Goal: Information Seeking & Learning: Understand process/instructions

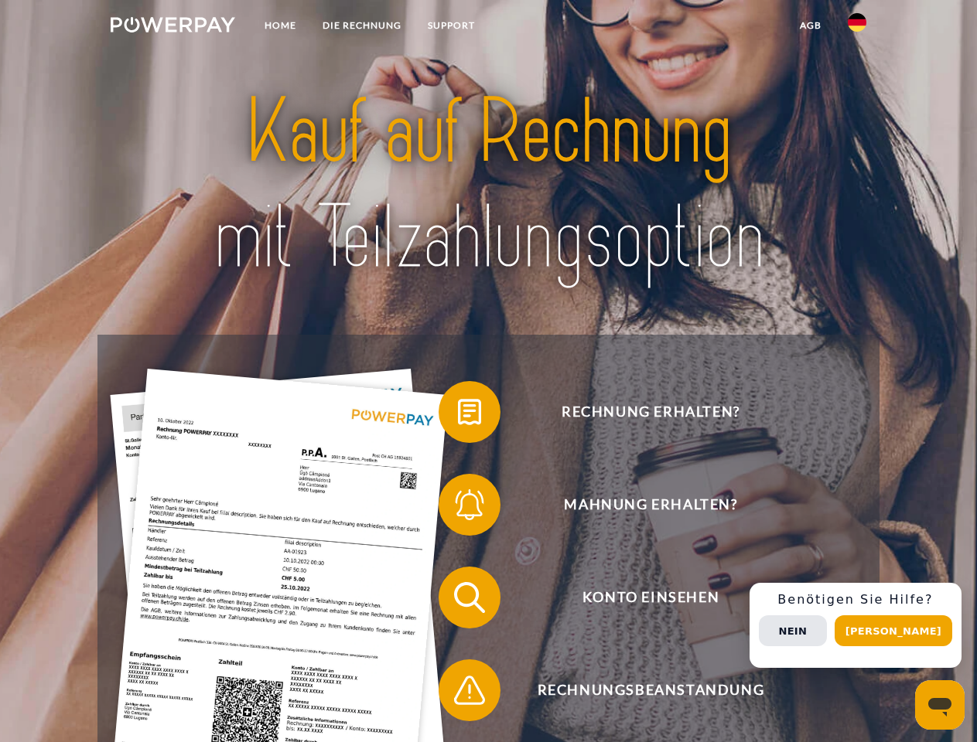
click at [172, 27] on img at bounding box center [173, 24] width 124 height 15
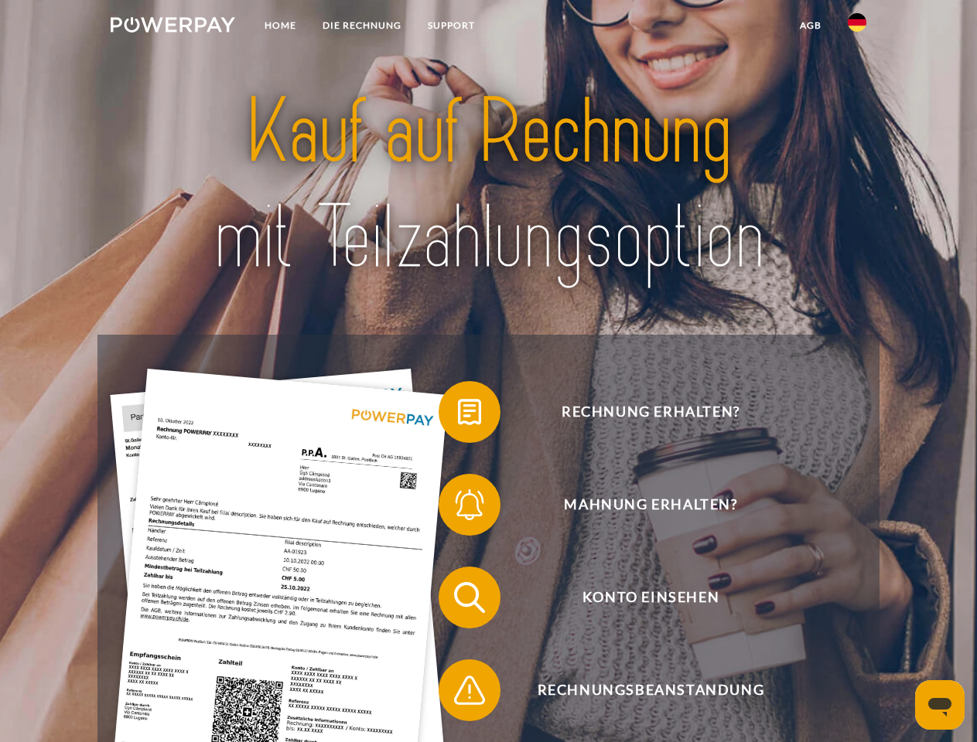
click at [857, 27] on img at bounding box center [856, 22] width 19 height 19
click at [810, 26] on link "agb" at bounding box center [810, 26] width 48 height 28
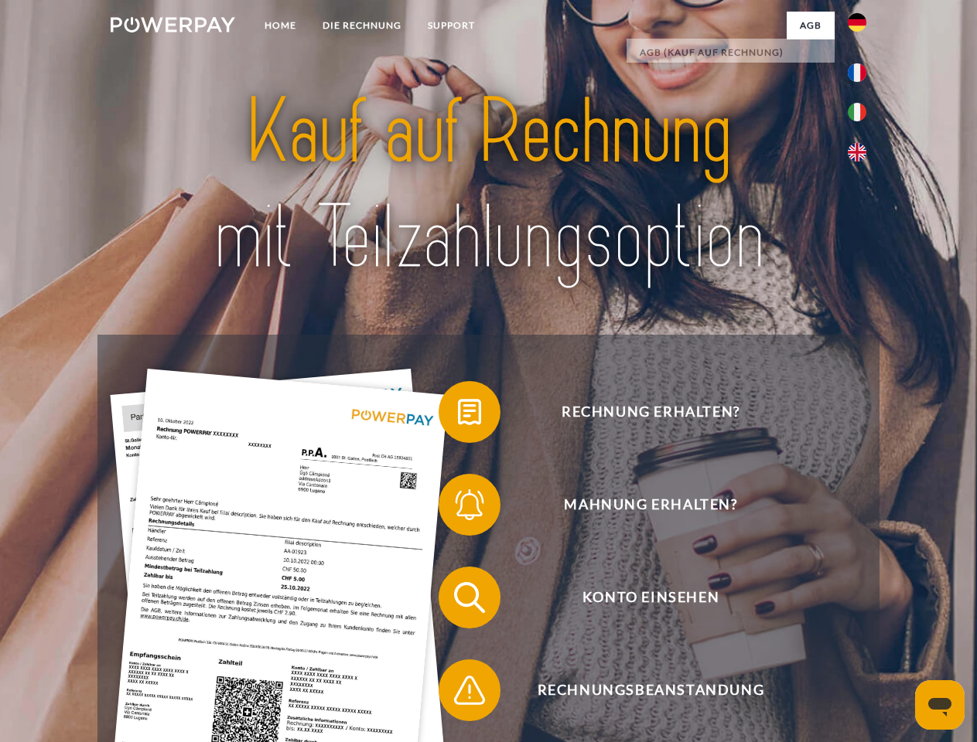
click at [458, 415] on span at bounding box center [445, 411] width 77 height 77
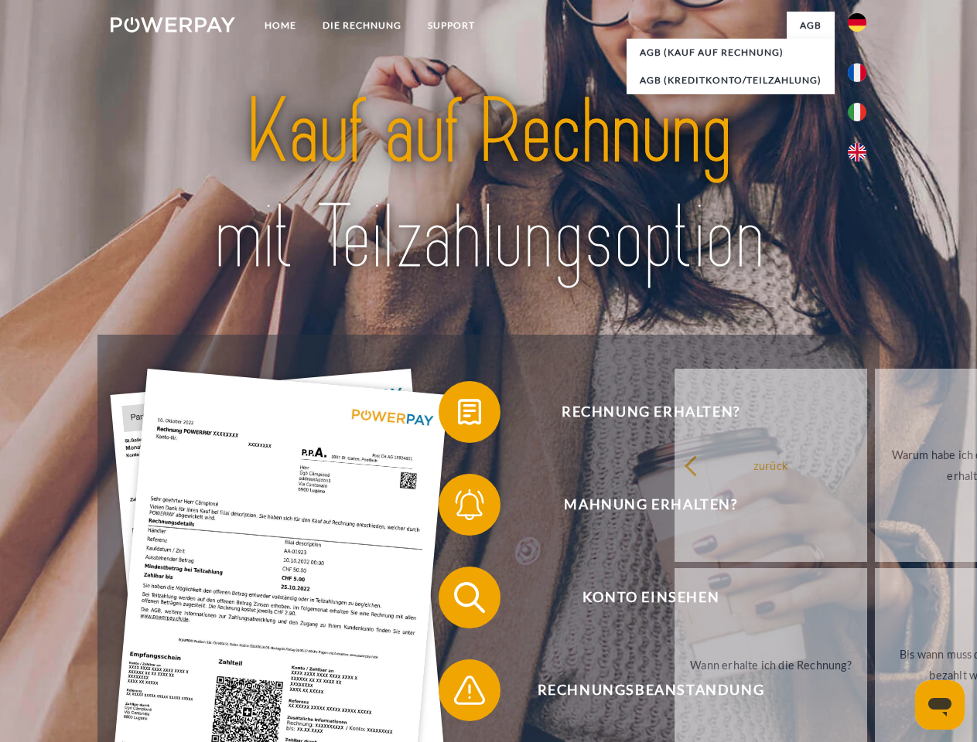
click at [458, 508] on span at bounding box center [445, 504] width 77 height 77
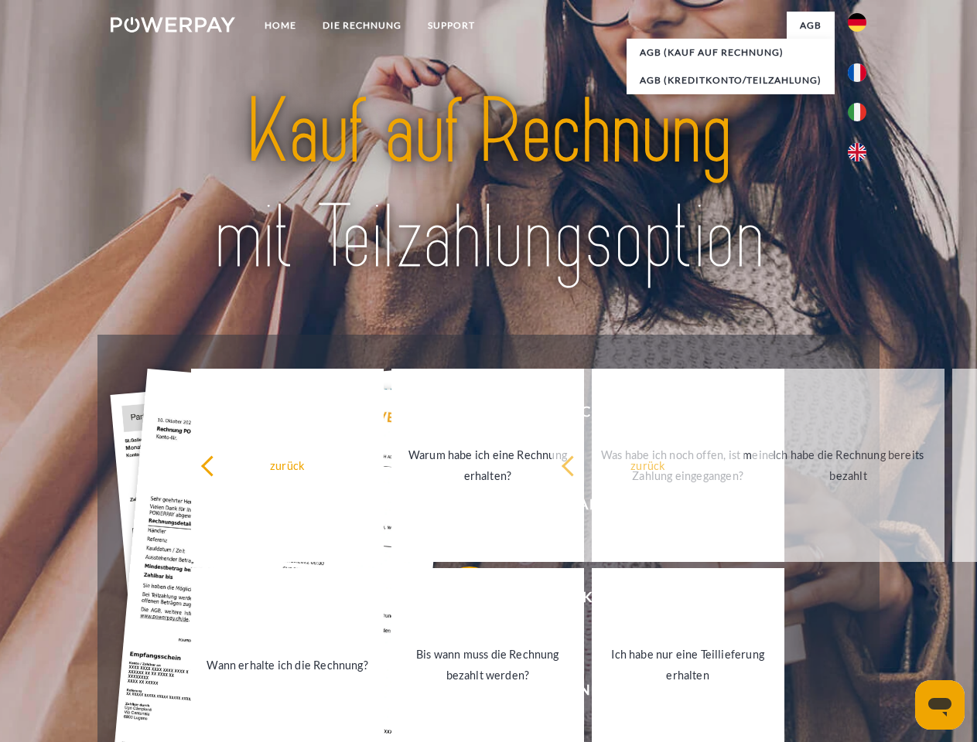
click at [458, 601] on link "Bis wann muss die Rechnung bezahlt werden?" at bounding box center [487, 664] width 193 height 193
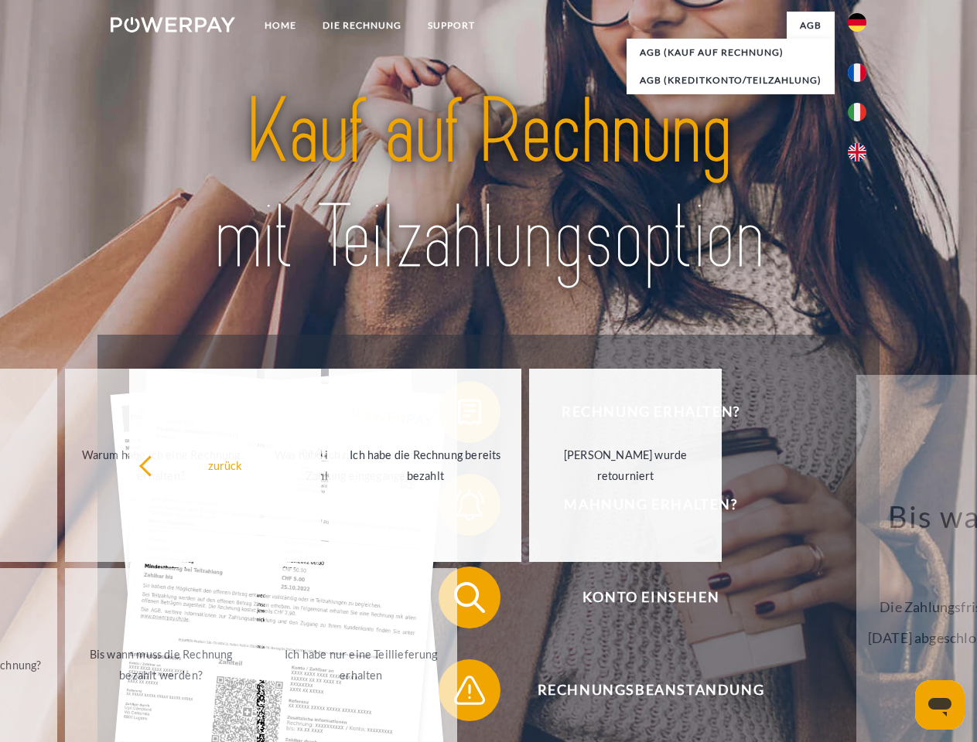
click at [458, 694] on span at bounding box center [445, 690] width 77 height 77
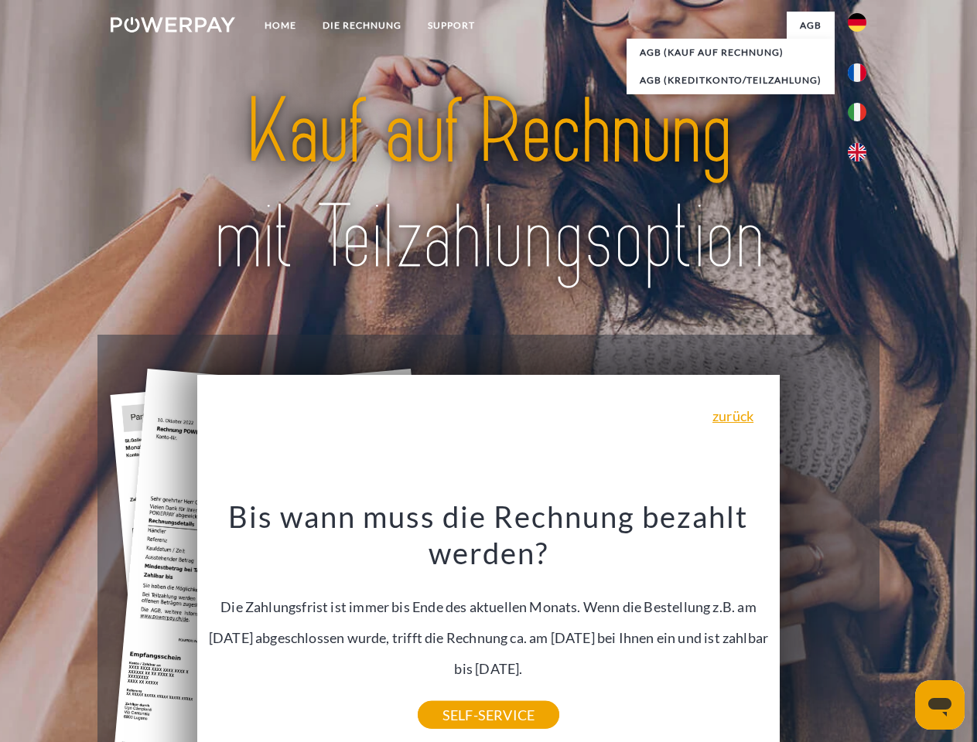
click at [861, 626] on div "Rechnung erhalten? Mahnung erhalten? Konto einsehen" at bounding box center [487, 644] width 781 height 619
click at [823, 629] on span "Konto einsehen" at bounding box center [650, 598] width 379 height 62
click at [898, 631] on header "Home DIE RECHNUNG SUPPORT" at bounding box center [488, 534] width 977 height 1068
